Goal: Information Seeking & Learning: Compare options

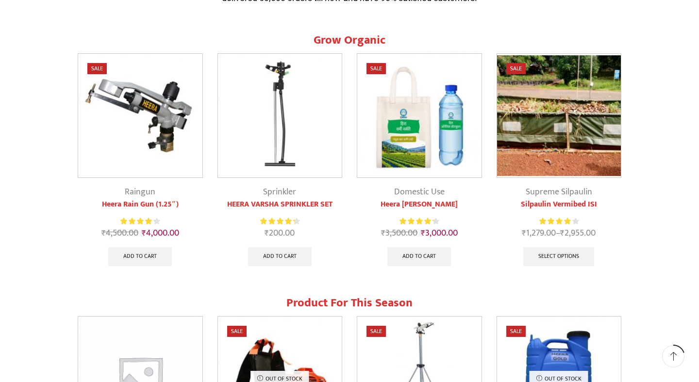
scroll to position [366, 0]
click at [574, 163] on img at bounding box center [559, 115] width 124 height 124
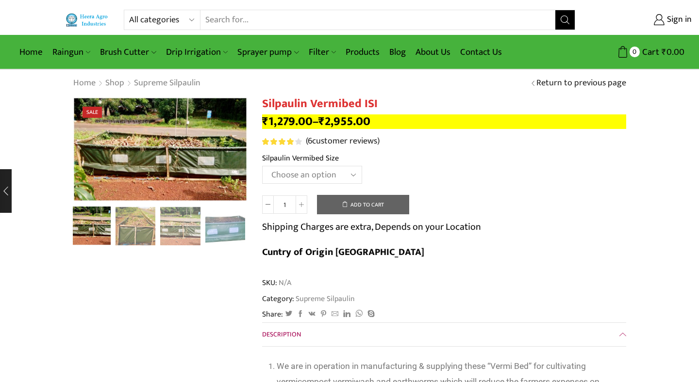
click at [435, 165] on th "Silpaulin Vermibed Size" at bounding box center [444, 159] width 364 height 14
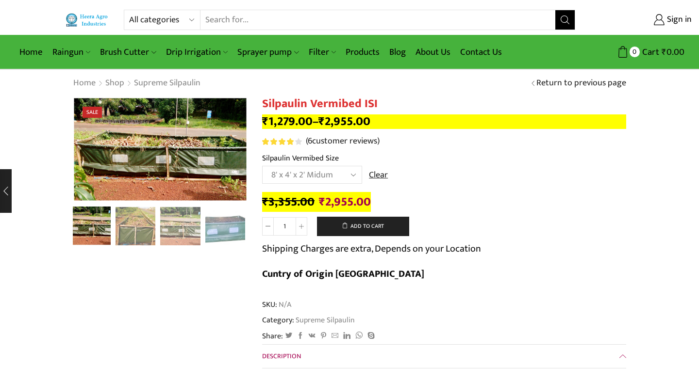
click at [329, 190] on td "Choose an option 12' x 4' x 2' Large 8' x 4' x 2' Midum 4' x 4' x 2' Small Clear" at bounding box center [444, 179] width 364 height 27
click at [395, 196] on div "₹ 2,599.00 Original price was: ₹2,599.00. ₹ 2,199.00 Current price is: ₹2,199.0…" at bounding box center [444, 242] width 364 height 99
select select "12-x-4-x-2-large"
click at [103, 220] on img "1 / 5" at bounding box center [90, 225] width 40 height 40
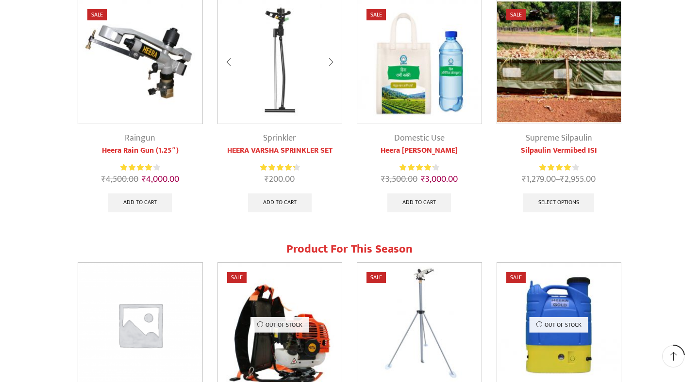
scroll to position [423, 0]
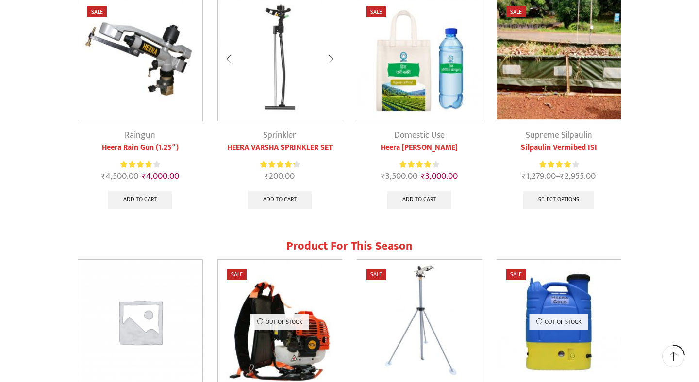
click at [279, 142] on link "Sprinkler" at bounding box center [279, 135] width 33 height 15
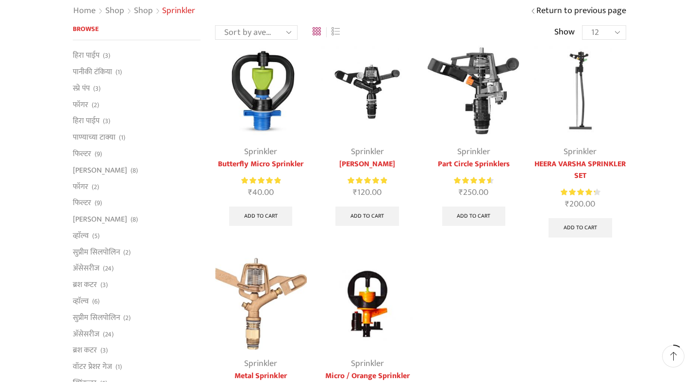
scroll to position [74, 0]
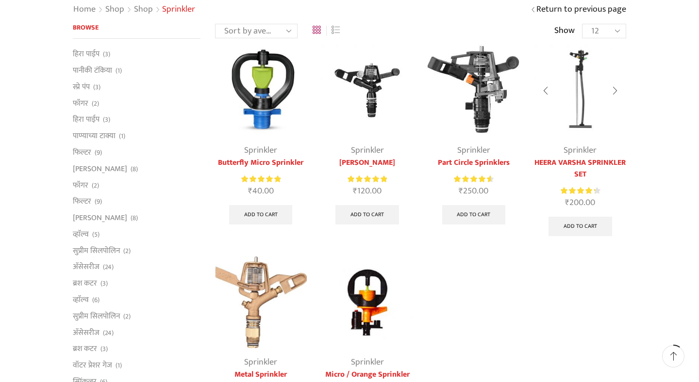
click at [577, 163] on link "HEERA VARSHA SPRINKLER SET" at bounding box center [580, 168] width 92 height 23
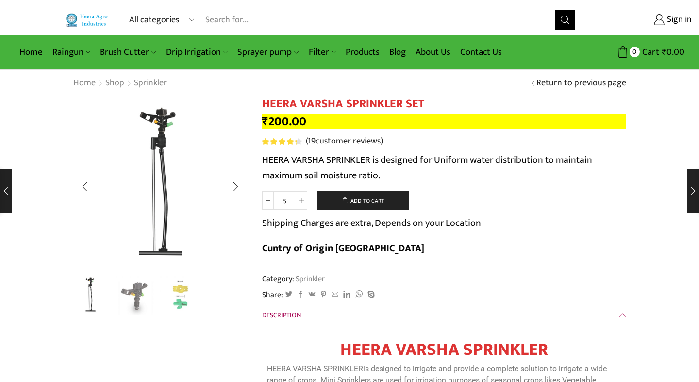
click at [90, 292] on img "1 / 3" at bounding box center [90, 295] width 40 height 40
click at [131, 303] on img "2 / 3" at bounding box center [135, 295] width 40 height 40
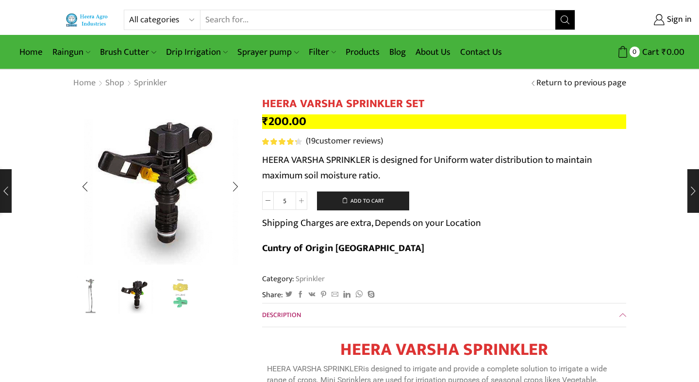
click at [184, 300] on img "3 / 3" at bounding box center [180, 295] width 40 height 40
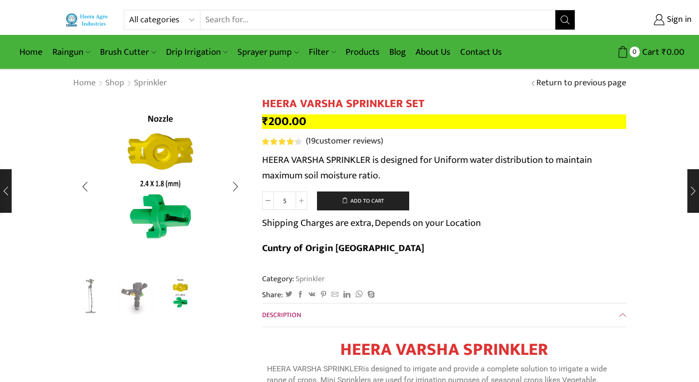
click at [184, 300] on img "3 / 3" at bounding box center [180, 295] width 40 height 40
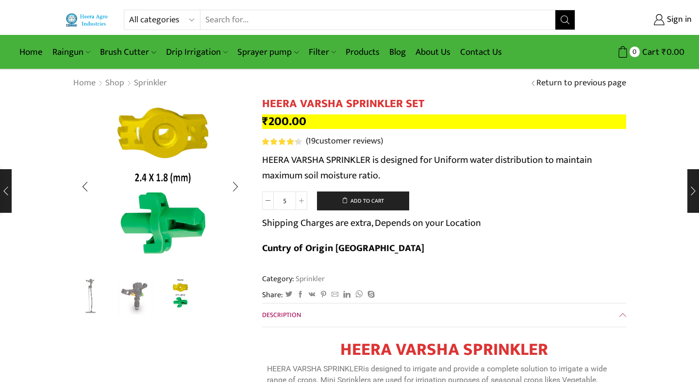
click at [154, 199] on img "3 / 3" at bounding box center [162, 178] width 243 height 243
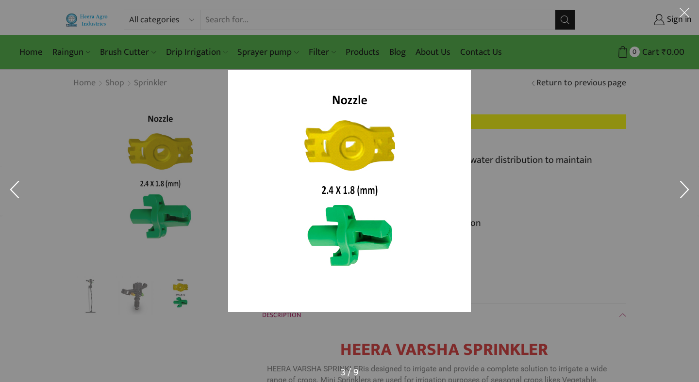
click at [552, 196] on div at bounding box center [477, 206] width 499 height 273
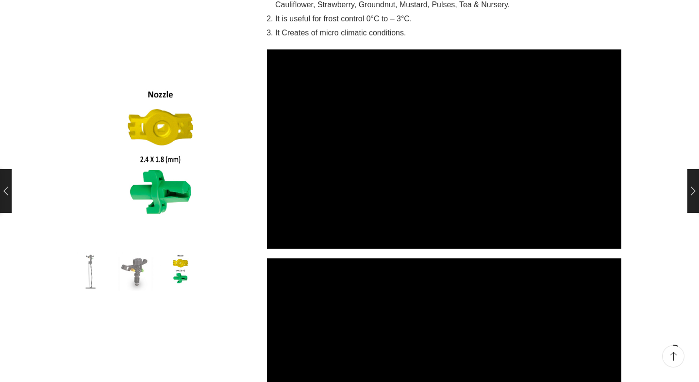
scroll to position [554, 0]
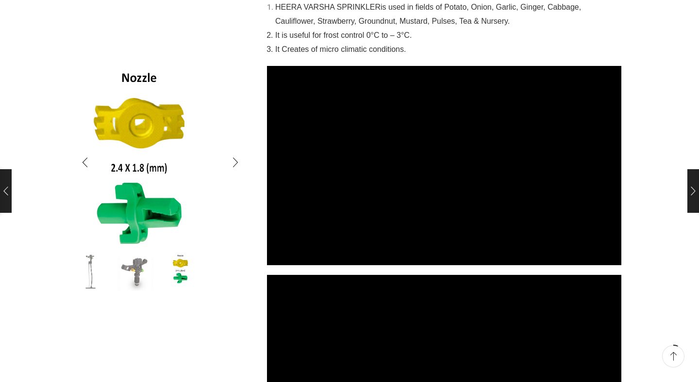
click at [215, 138] on img "3 / 3" at bounding box center [138, 169] width 243 height 243
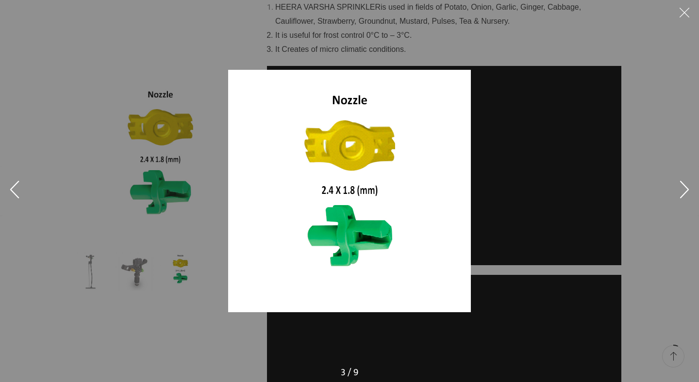
click at [588, 136] on div at bounding box center [477, 206] width 499 height 273
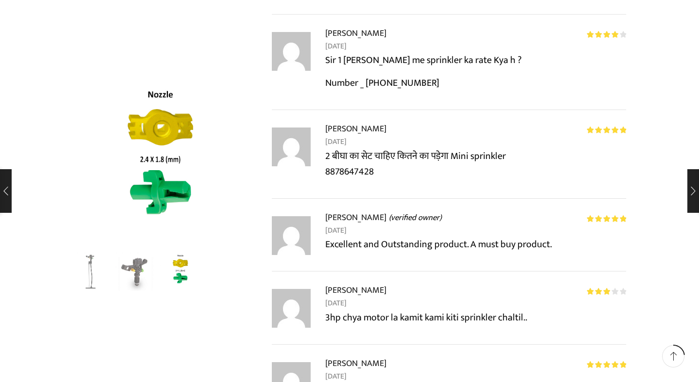
scroll to position [1874, 0]
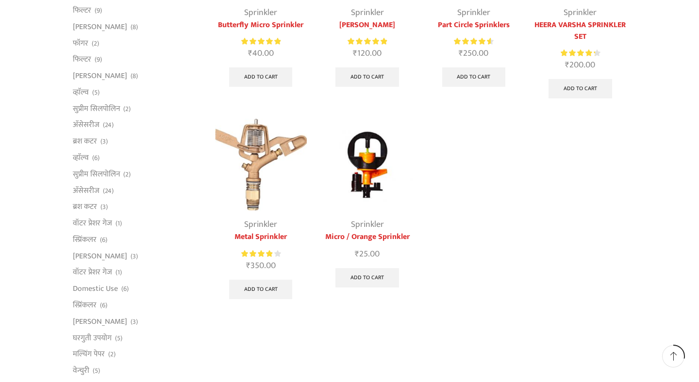
scroll to position [213, 0]
click at [362, 174] on img at bounding box center [367, 164] width 92 height 92
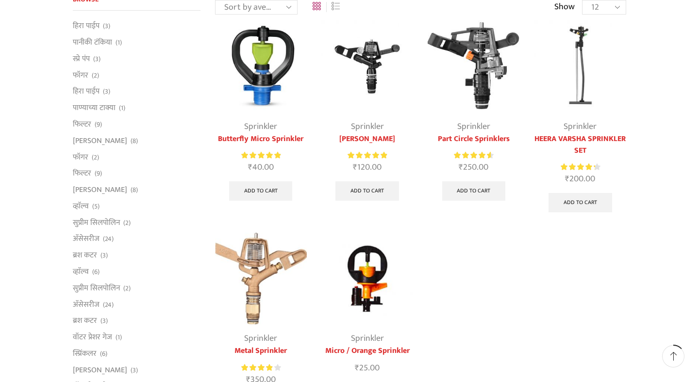
scroll to position [94, 0]
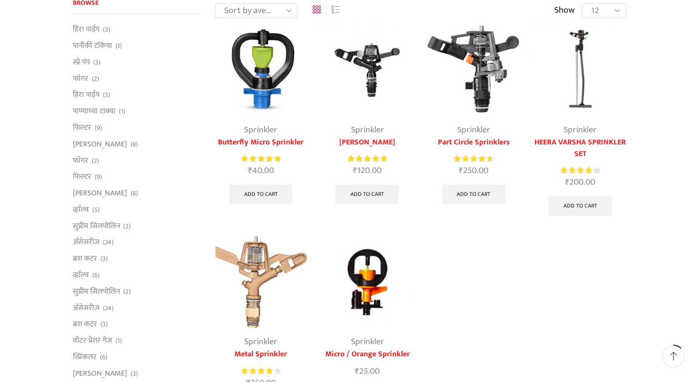
click at [262, 137] on link "Sprinkler" at bounding box center [260, 130] width 33 height 15
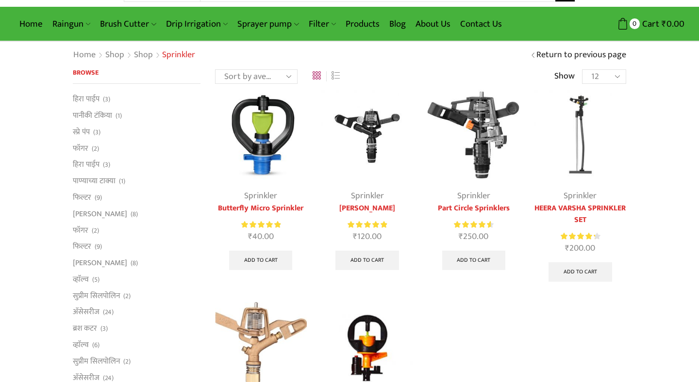
scroll to position [37, 0]
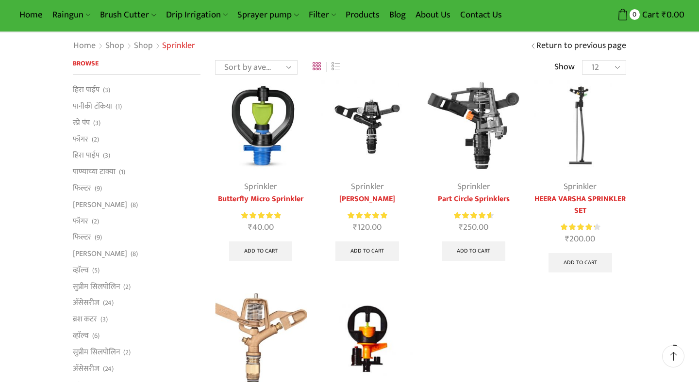
click at [263, 202] on link "Butterfly Micro Sprinkler" at bounding box center [261, 200] width 92 height 12
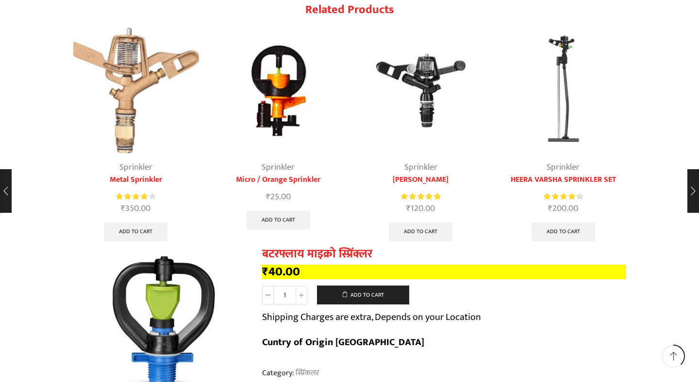
scroll to position [1369, 0]
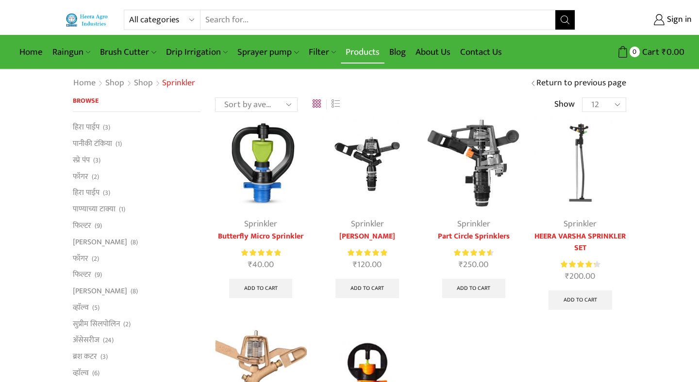
click at [364, 51] on link "Products" at bounding box center [363, 52] width 44 height 23
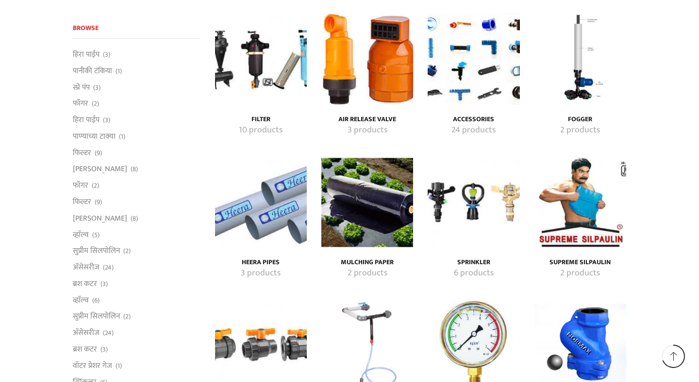
scroll to position [1695, 0]
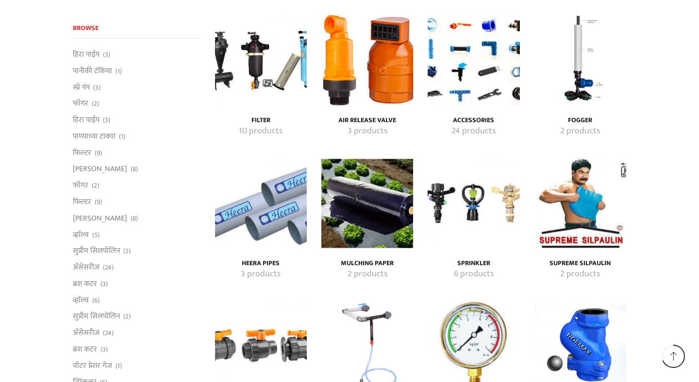
click at [472, 224] on img "Visit product category Sprinkler" at bounding box center [473, 203] width 92 height 92
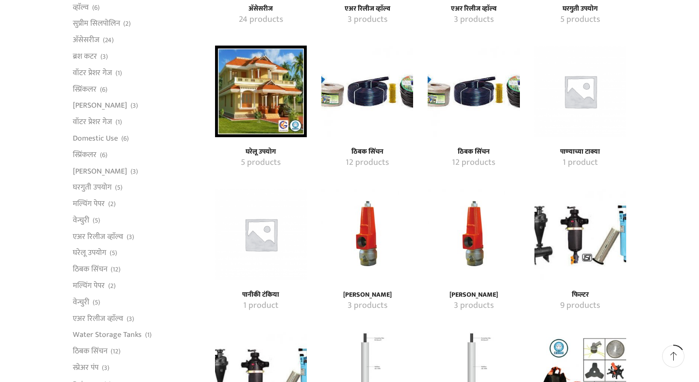
scroll to position [377, 0]
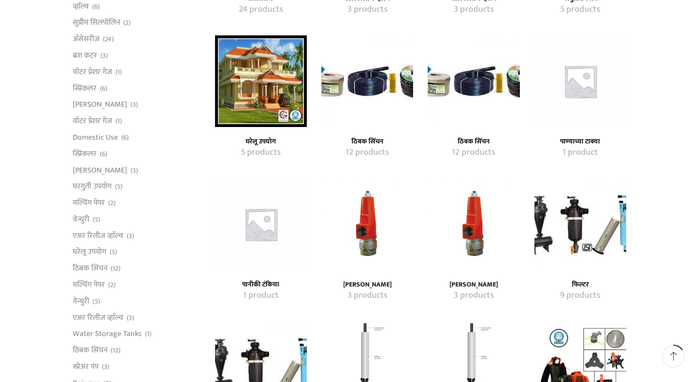
click at [476, 94] on img "Visit product category ठिबक सिंचन" at bounding box center [473, 81] width 92 height 92
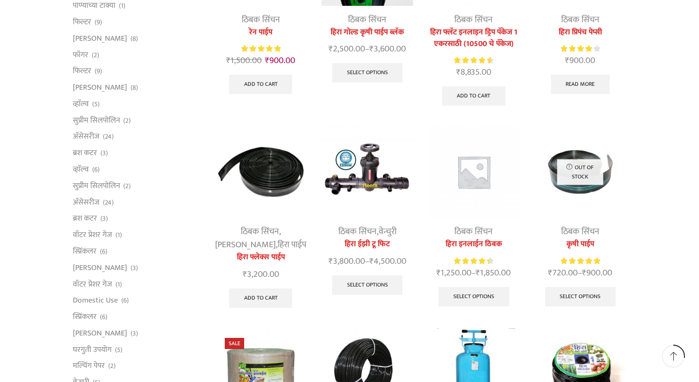
scroll to position [205, 0]
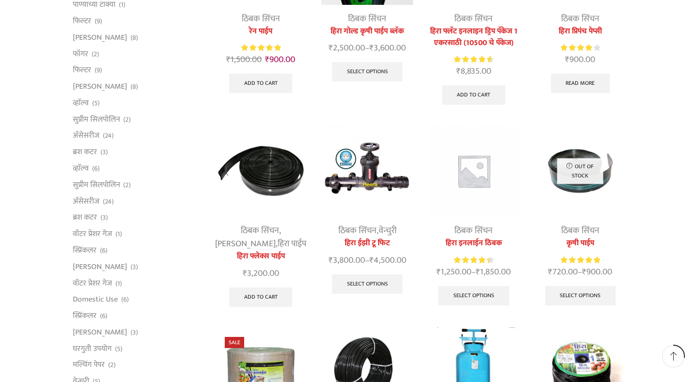
click at [269, 182] on img at bounding box center [261, 171] width 92 height 92
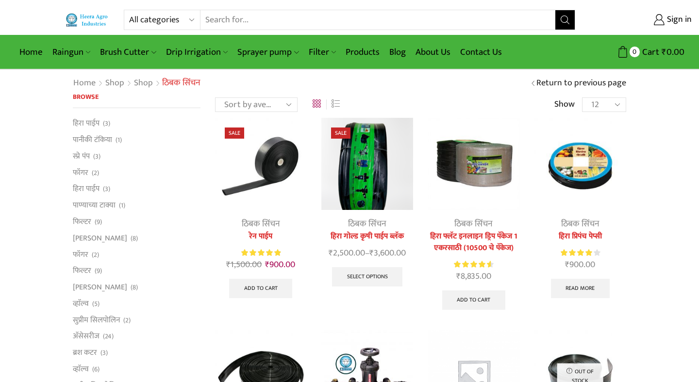
scroll to position [205, 0]
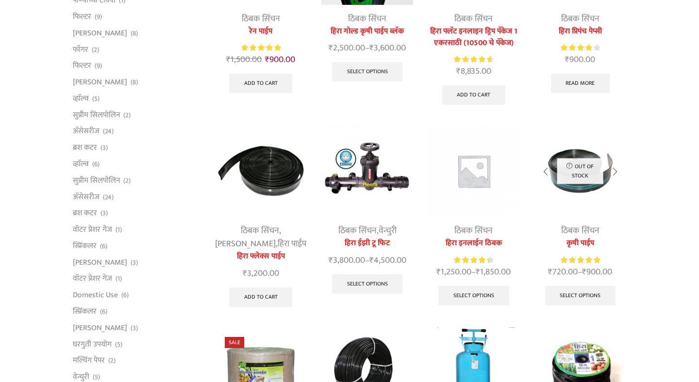
click at [583, 234] on link "ठिबक सिंचन" at bounding box center [580, 231] width 38 height 15
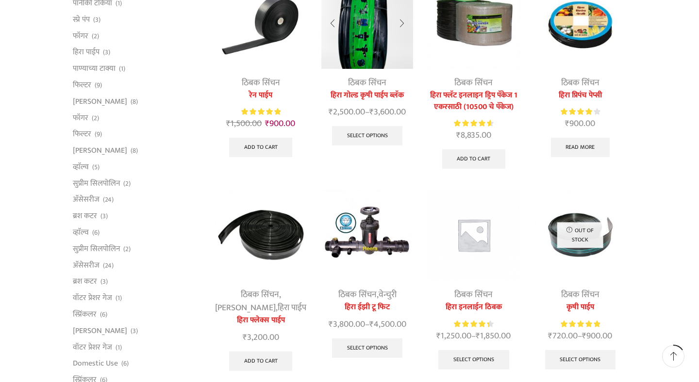
scroll to position [173, 0]
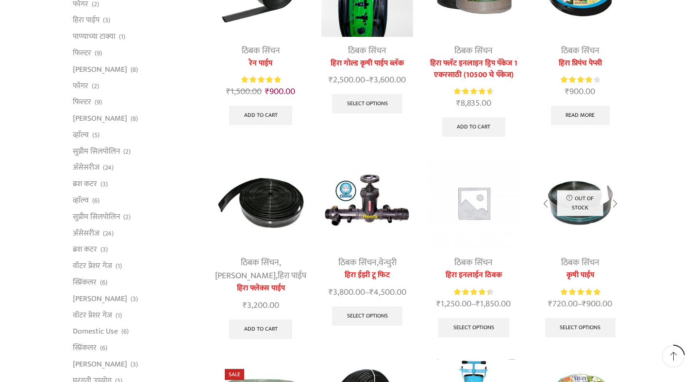
click at [589, 213] on p "Out of stock" at bounding box center [580, 204] width 46 height 26
click at [582, 264] on link "ठिबक सिंचन" at bounding box center [580, 263] width 38 height 15
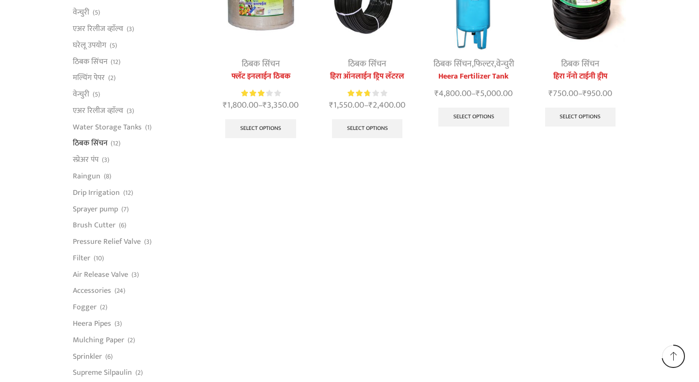
scroll to position [575, 0]
click at [579, 80] on link "हिरा नॅनो टाईनी ड्रीप" at bounding box center [580, 76] width 92 height 12
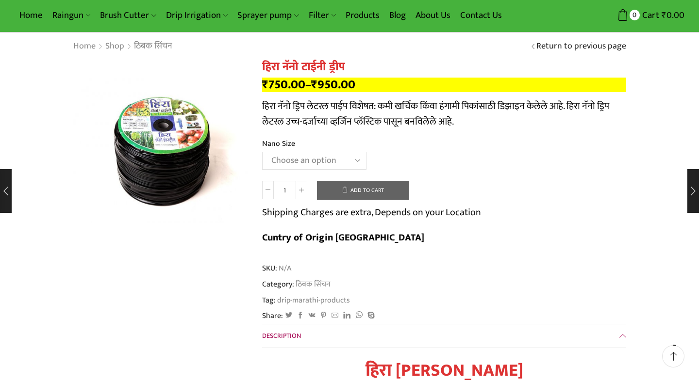
scroll to position [45, 0]
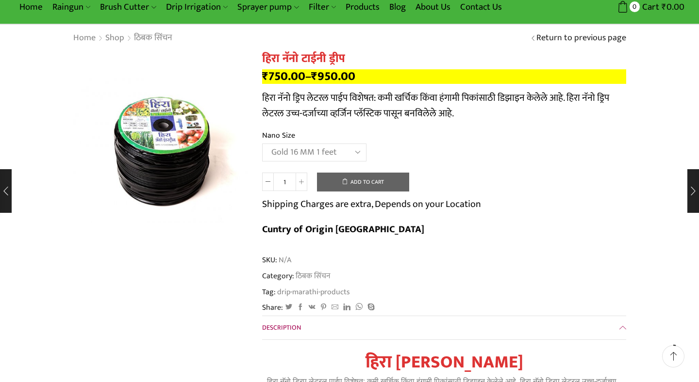
select select "Gold 16 MM 1 feet"
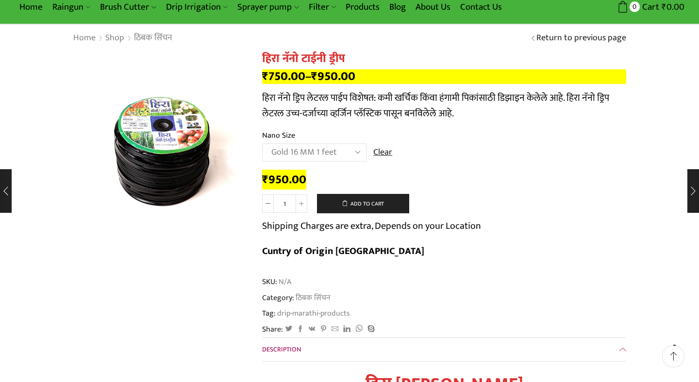
click at [431, 168] on td "Choose an option Gold 16 MM 1 feet 16 MM 1 feet Nano 12 MM 2 feet Clear" at bounding box center [444, 157] width 364 height 27
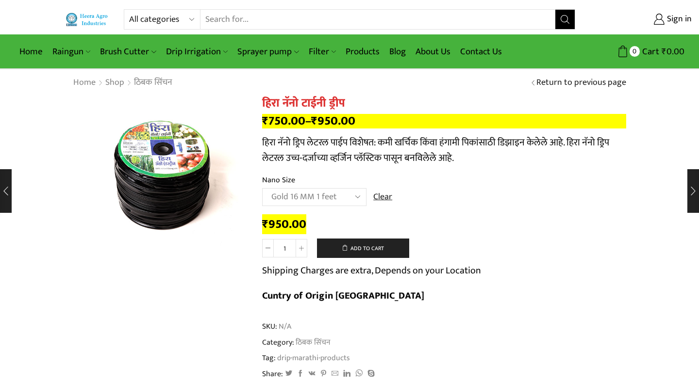
scroll to position [0, 0]
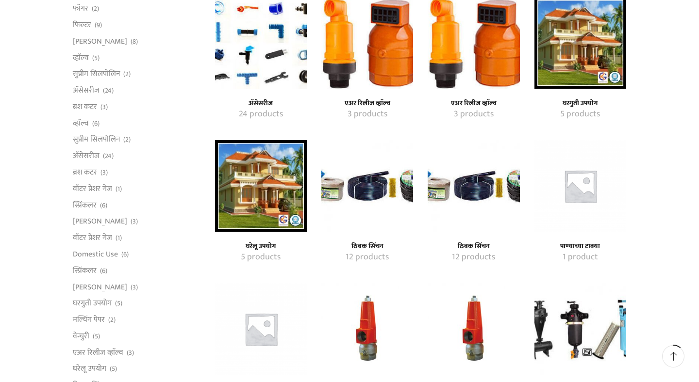
scroll to position [275, 0]
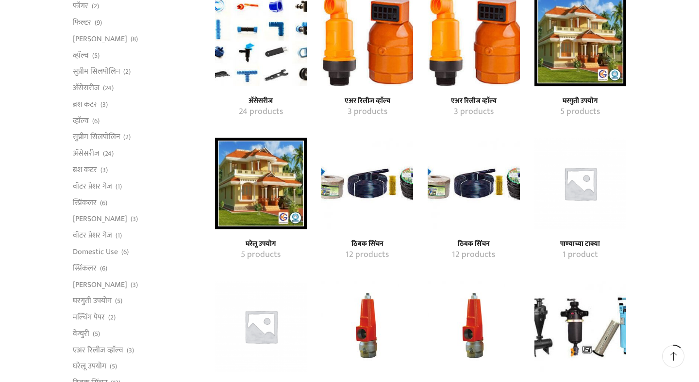
click at [375, 187] on img "Visit product category ठिबक सिंचन" at bounding box center [367, 184] width 92 height 92
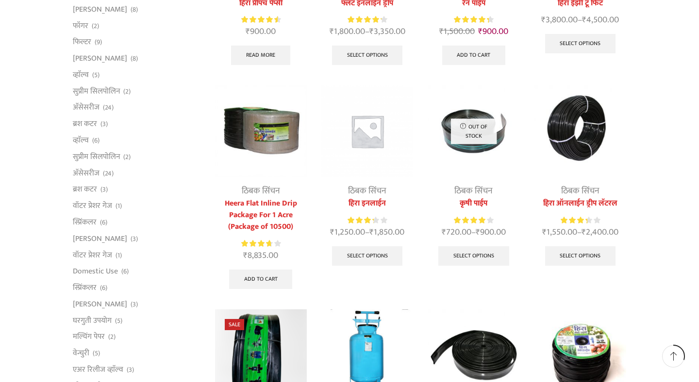
scroll to position [212, 0]
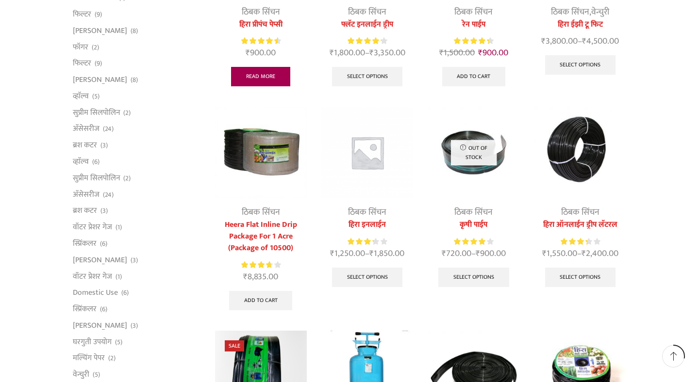
click at [265, 76] on link "Read more" at bounding box center [260, 76] width 59 height 19
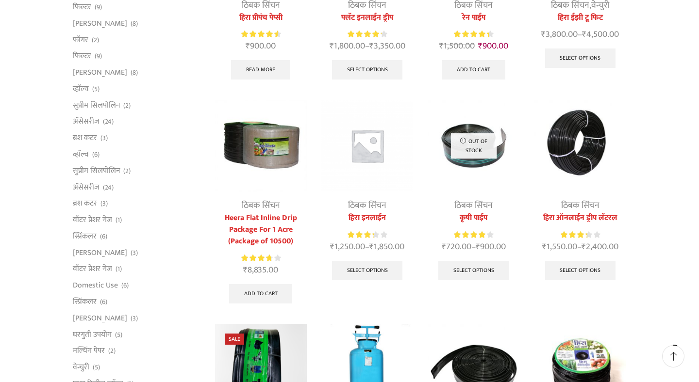
scroll to position [0, 0]
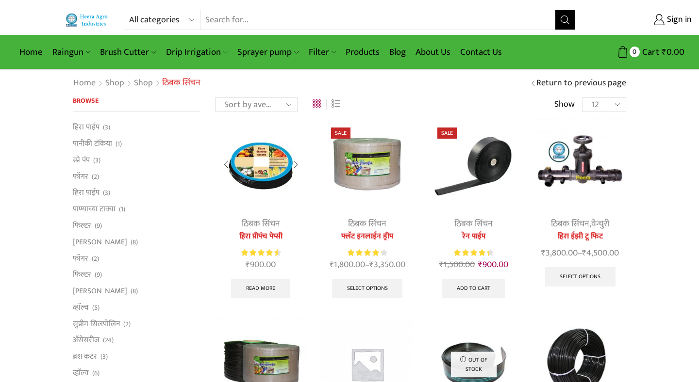
click at [262, 220] on link "ठिबक सिंचन" at bounding box center [261, 224] width 38 height 15
click at [260, 287] on link "Read more" at bounding box center [260, 288] width 59 height 19
